Goal: Task Accomplishment & Management: Complete application form

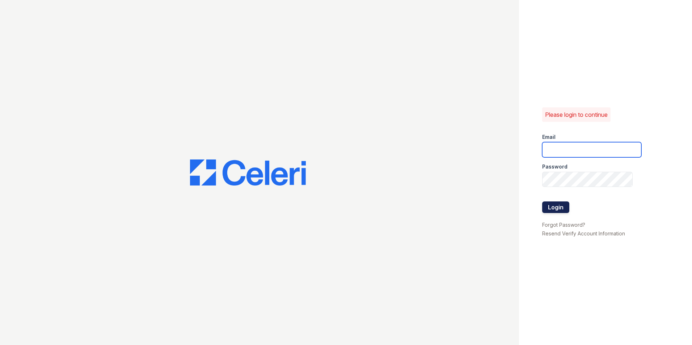
type input "[EMAIL_ADDRESS][DOMAIN_NAME]"
click at [547, 205] on button "Login" at bounding box center [555, 208] width 27 height 12
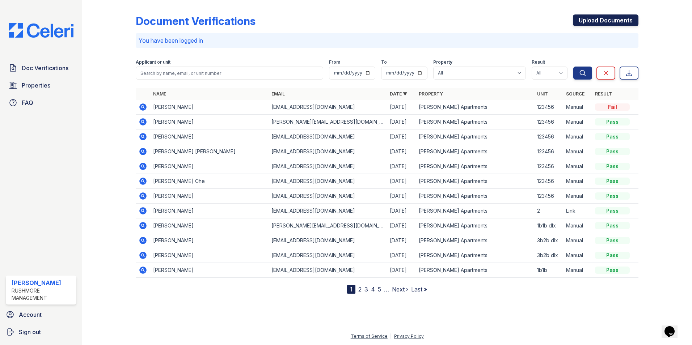
click at [624, 25] on link "Upload Documents" at bounding box center [605, 20] width 65 height 12
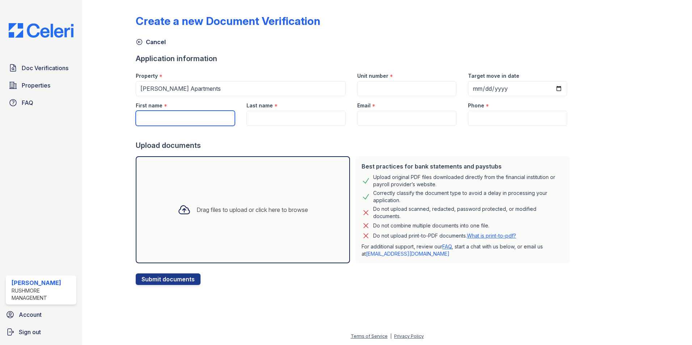
paste input "[PERSON_NAME]"
type input "[PERSON_NAME]"
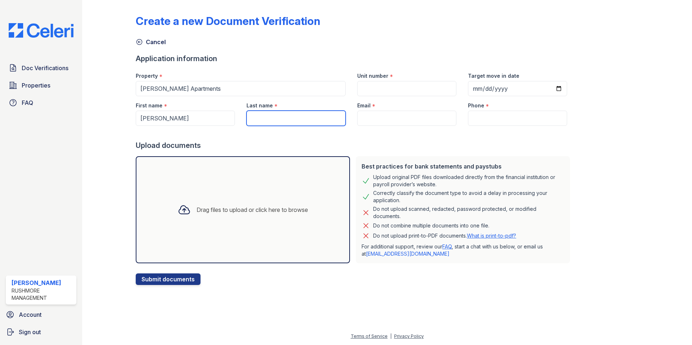
paste input "[PERSON_NAME]"
type input "[PERSON_NAME]"
click at [374, 118] on input "Email" at bounding box center [406, 118] width 99 height 15
paste input "[EMAIL_ADDRESS][DOMAIN_NAME]"
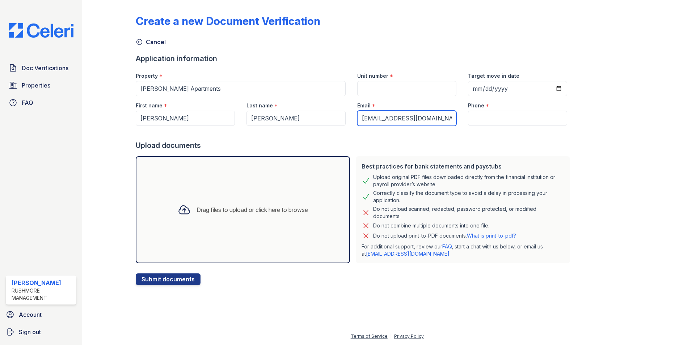
type input "[EMAIL_ADDRESS][DOMAIN_NAME]"
click at [477, 123] on input "Phone" at bounding box center [517, 118] width 99 height 15
paste input "[PHONE_NUMBER]"
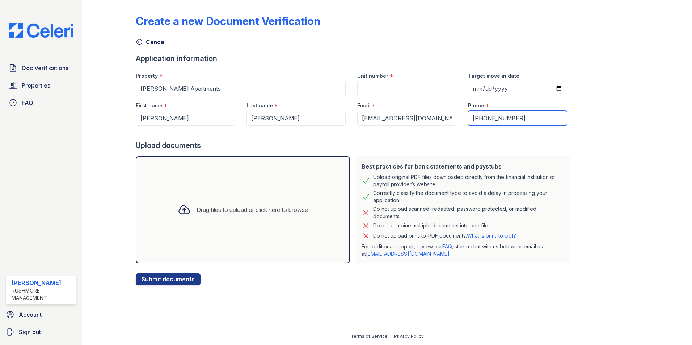
type input "[PHONE_NUMBER]"
click at [402, 90] on input "Unit number" at bounding box center [406, 88] width 99 height 15
type input "123456"
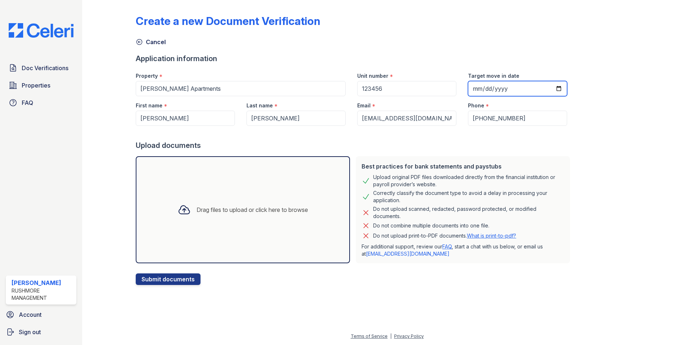
click at [548, 92] on input "[DATE]" at bounding box center [517, 88] width 99 height 15
type input "[DATE]"
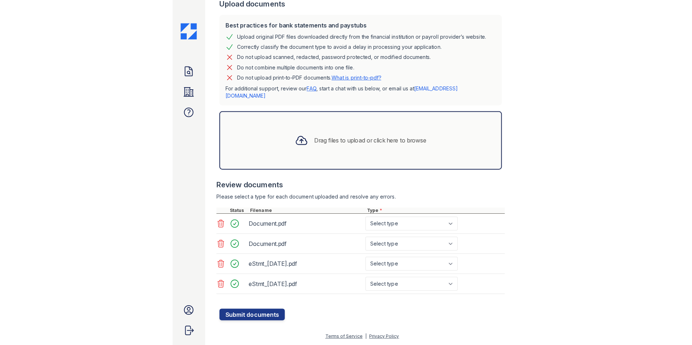
scroll to position [164, 0]
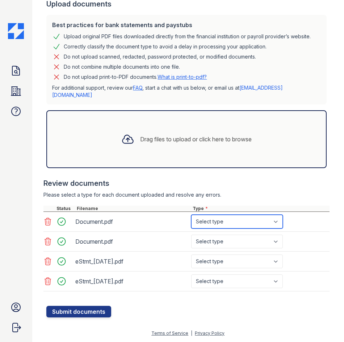
click at [220, 223] on select "Select type Paystub Bank Statement Offer Letter Tax Documents Benefit Award Let…" at bounding box center [237, 222] width 92 height 14
select select "bank_statement"
click at [191, 215] on select "Select type Paystub Bank Statement Offer Letter Tax Documents Benefit Award Let…" at bounding box center [237, 222] width 92 height 14
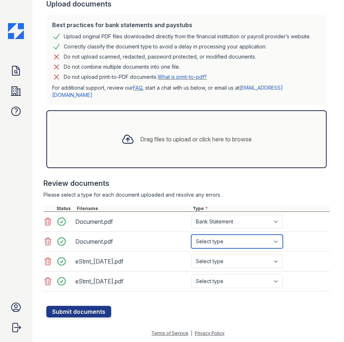
click at [216, 242] on select "Select type Paystub Bank Statement Offer Letter Tax Documents Benefit Award Let…" at bounding box center [237, 242] width 92 height 14
select select "bank_statement"
click at [191, 235] on select "Select type Paystub Bank Statement Offer Letter Tax Documents Benefit Award Let…" at bounding box center [237, 242] width 92 height 14
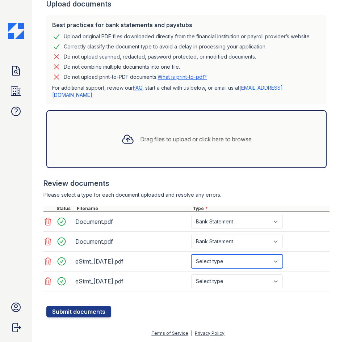
click at [217, 257] on select "Select type Paystub Bank Statement Offer Letter Tax Documents Benefit Award Let…" at bounding box center [237, 262] width 92 height 14
select select "bank_statement"
click at [191, 255] on select "Select type Paystub Bank Statement Offer Letter Tax Documents Benefit Award Let…" at bounding box center [237, 262] width 92 height 14
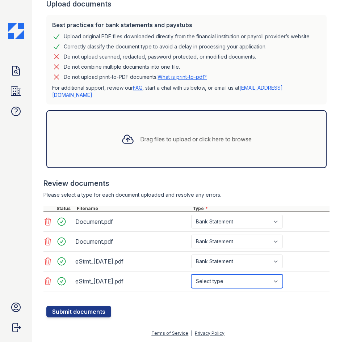
click at [225, 278] on select "Select type Paystub Bank Statement Offer Letter Tax Documents Benefit Award Let…" at bounding box center [237, 282] width 92 height 14
select select "bank_statement"
click at [191, 275] on select "Select type Paystub Bank Statement Offer Letter Tax Documents Benefit Award Let…" at bounding box center [237, 282] width 92 height 14
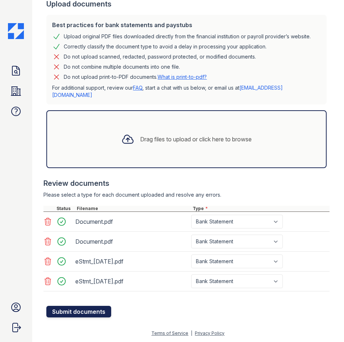
click at [110, 312] on button "Submit documents" at bounding box center [78, 312] width 65 height 12
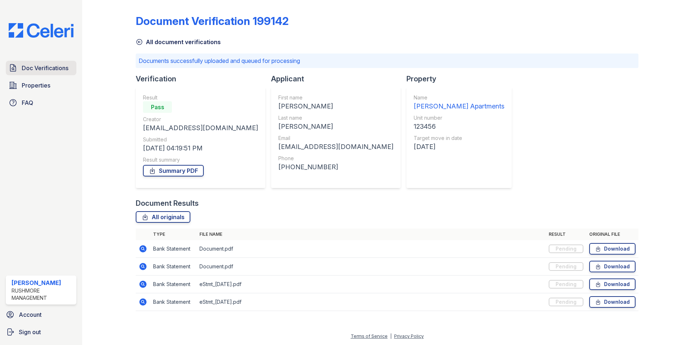
click at [38, 73] on link "Doc Verifications" at bounding box center [41, 68] width 71 height 14
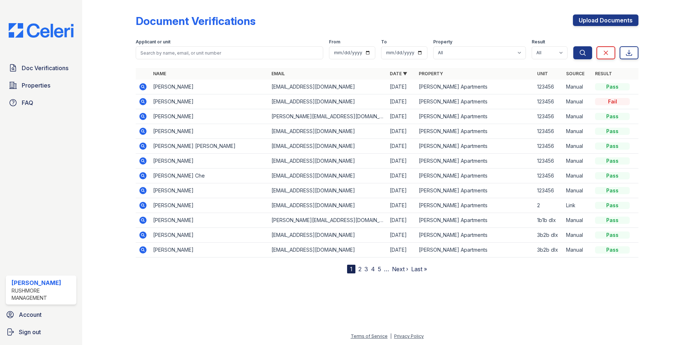
click at [143, 103] on icon at bounding box center [142, 101] width 7 height 7
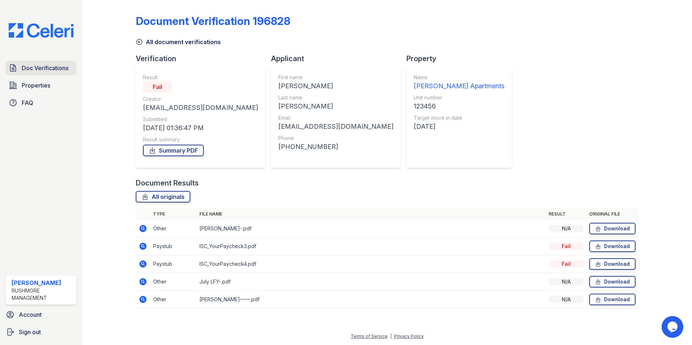
click at [45, 64] on span "Doc Verifications" at bounding box center [45, 68] width 47 height 9
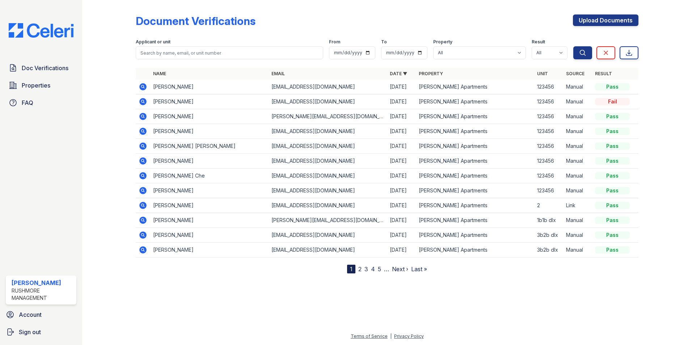
drag, startPoint x: 149, startPoint y: 103, endPoint x: 144, endPoint y: 101, distance: 5.3
click at [144, 101] on icon at bounding box center [142, 101] width 7 height 7
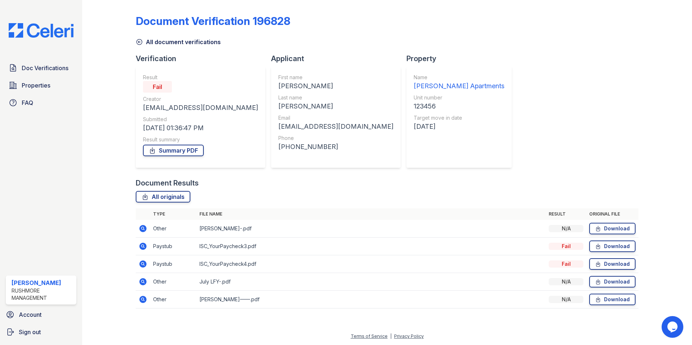
click at [140, 246] on icon at bounding box center [142, 246] width 7 height 7
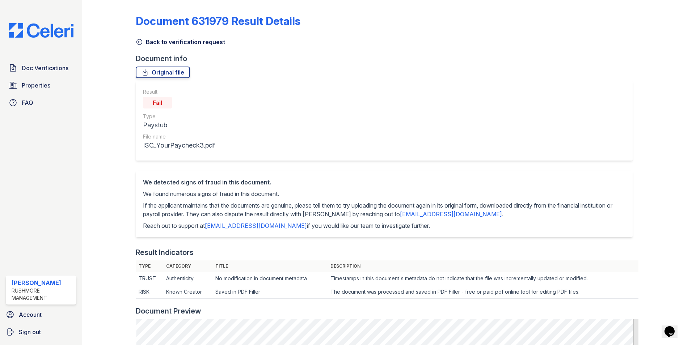
click at [143, 41] on link "Back to verification request" at bounding box center [180, 42] width 89 height 9
